Goal: Information Seeking & Learning: Learn about a topic

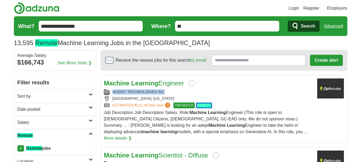
copy div "ADIDEV TECHNOLOGIES INC"
drag, startPoint x: 113, startPoint y: 92, endPoint x: 163, endPoint y: 94, distance: 50.1
click at [164, 94] on div "ADIDEV TECHNOLOGIES INC" at bounding box center [208, 92] width 209 height 6
click at [292, 7] on link "Login" at bounding box center [294, 8] width 10 height 6
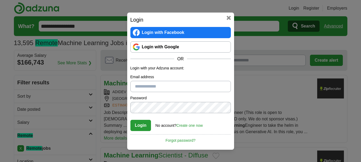
drag, startPoint x: 147, startPoint y: 85, endPoint x: 149, endPoint y: 88, distance: 3.6
click at [147, 85] on input "Email address" at bounding box center [181, 86] width 101 height 11
type input "**********"
click at [150, 126] on button "Login" at bounding box center [141, 125] width 21 height 11
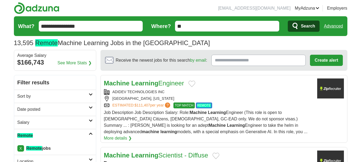
click at [139, 85] on strong "Learning" at bounding box center [144, 83] width 27 height 7
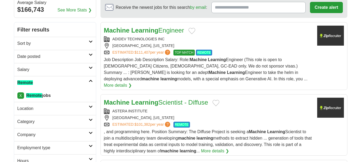
scroll to position [54, 0]
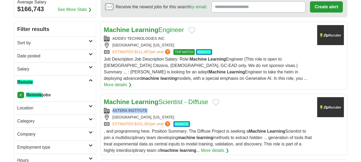
copy div "ASTERA INSTITUTE"
drag, startPoint x: 113, startPoint y: 105, endPoint x: 147, endPoint y: 104, distance: 34.0
click at [147, 108] on div "ASTERA INSTITUTE" at bounding box center [208, 111] width 209 height 6
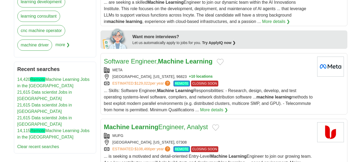
scroll to position [268, 0]
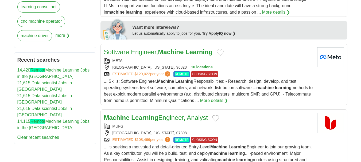
click at [113, 114] on strong "Machine" at bounding box center [117, 117] width 26 height 7
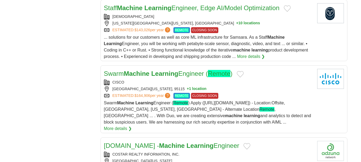
scroll to position [589, 0]
drag, startPoint x: 111, startPoint y: 76, endPoint x: 125, endPoint y: 76, distance: 14.2
click at [125, 79] on div "CISCO" at bounding box center [208, 82] width 209 height 6
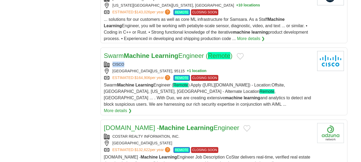
scroll to position [615, 0]
